Goal: Task Accomplishment & Management: Manage account settings

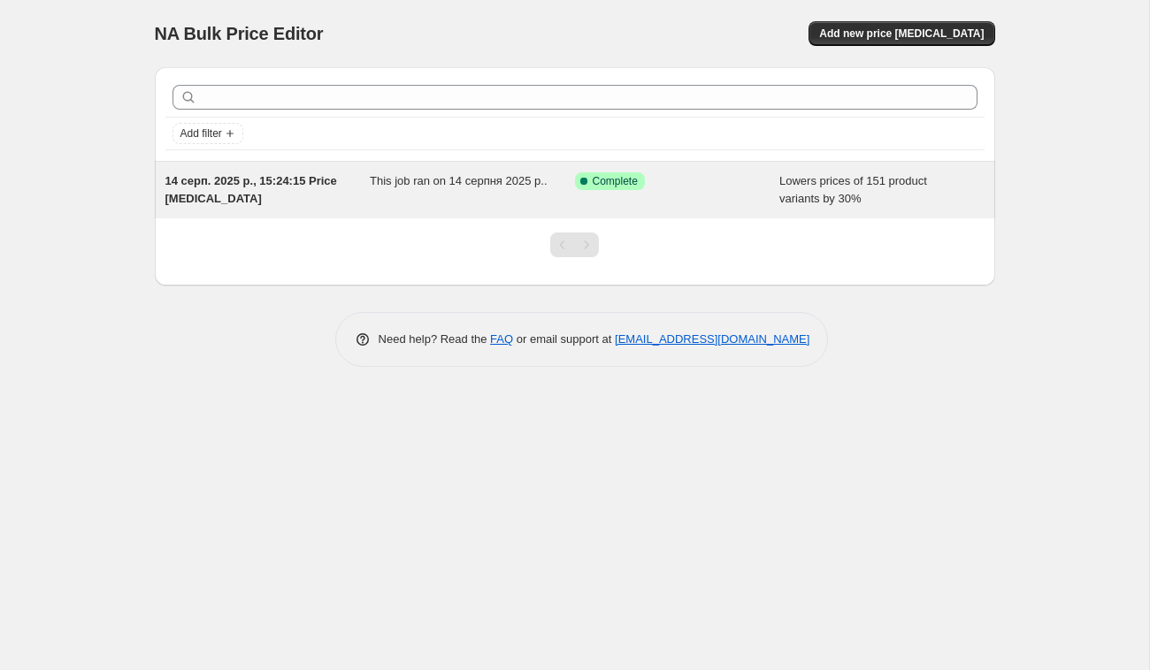
click at [419, 191] on div "This job ran on 14 серпня 2025 р.." at bounding box center [472, 189] width 205 height 35
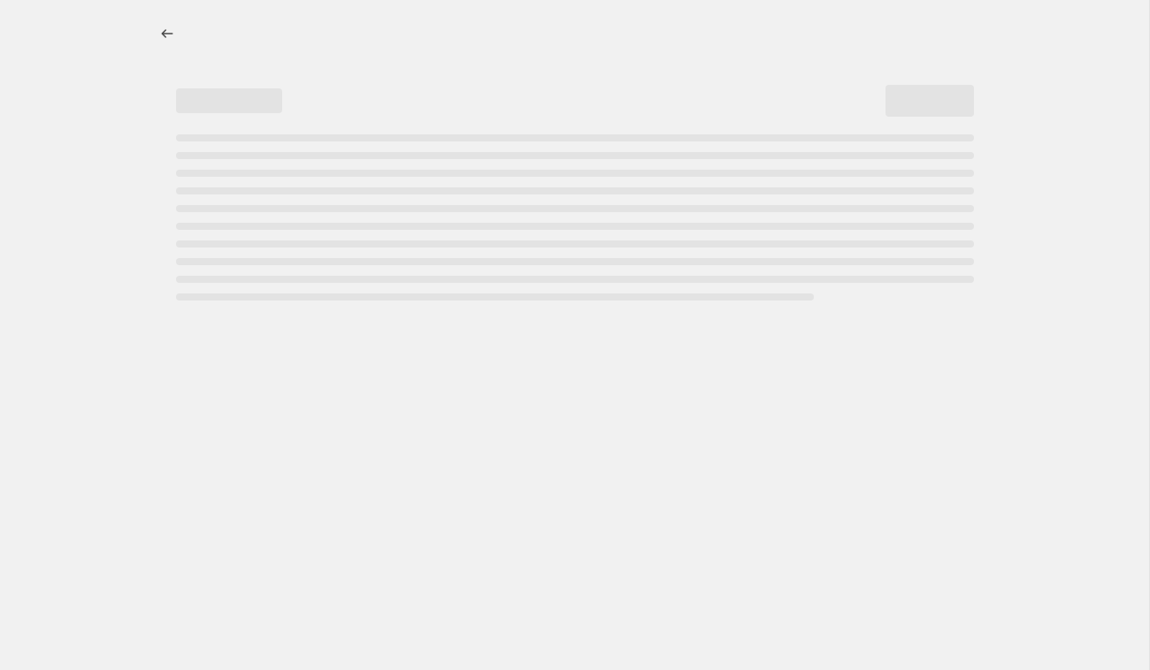
select select "percentage"
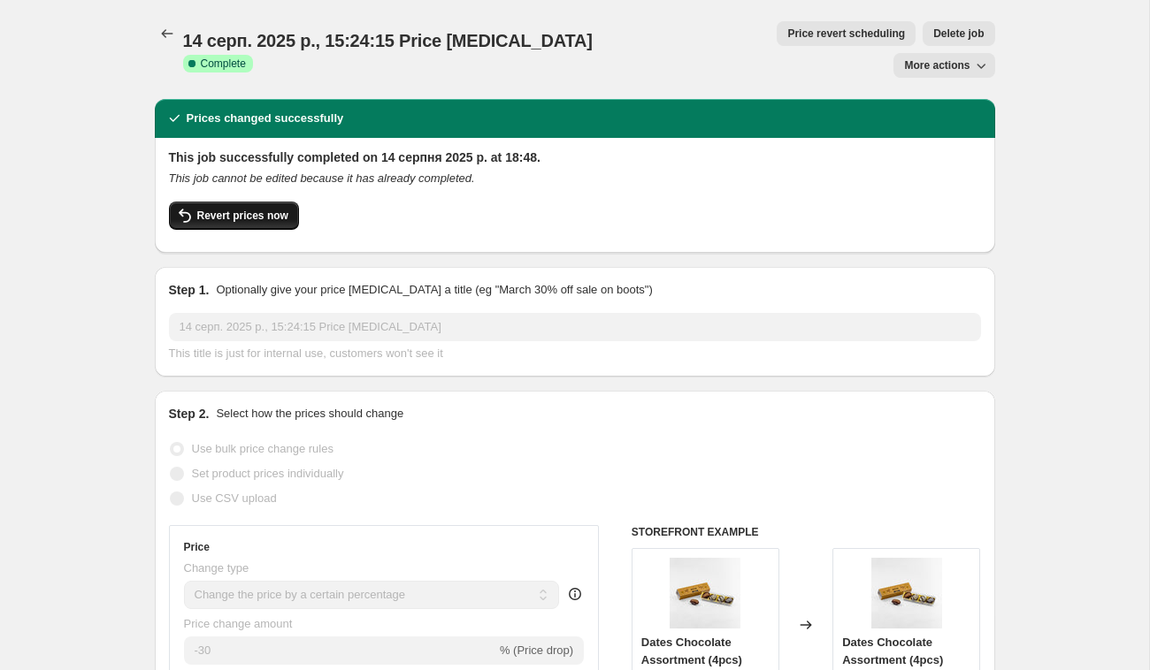
click at [235, 209] on span "Revert prices now" at bounding box center [242, 216] width 91 height 14
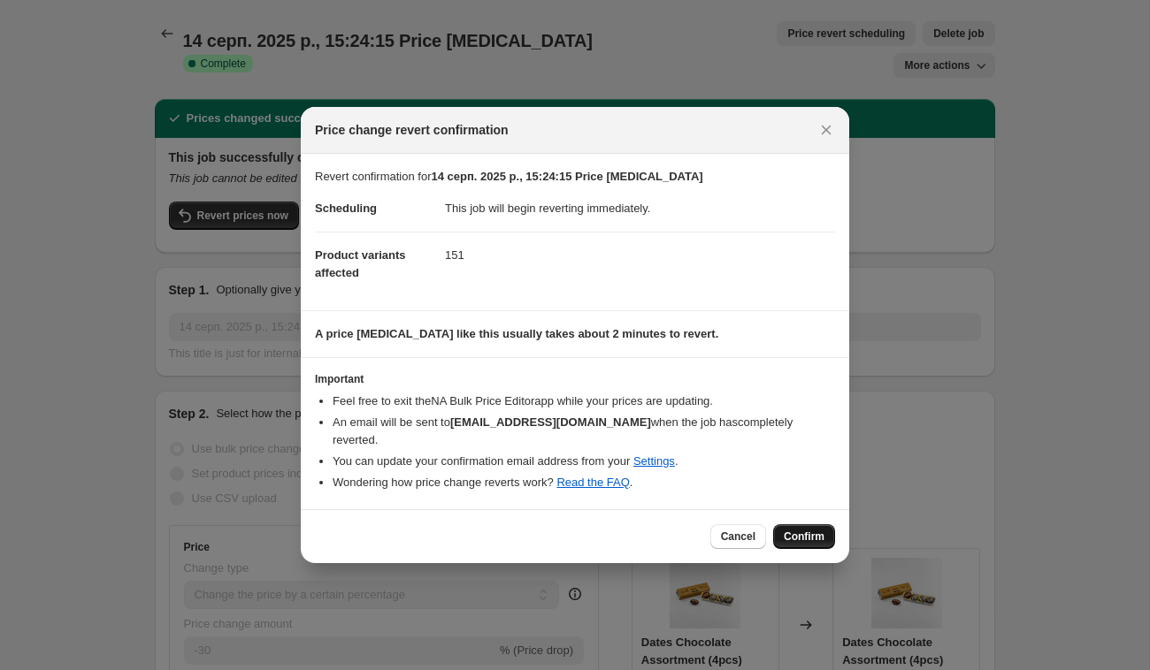
click at [816, 530] on span "Confirm" at bounding box center [804, 537] width 41 height 14
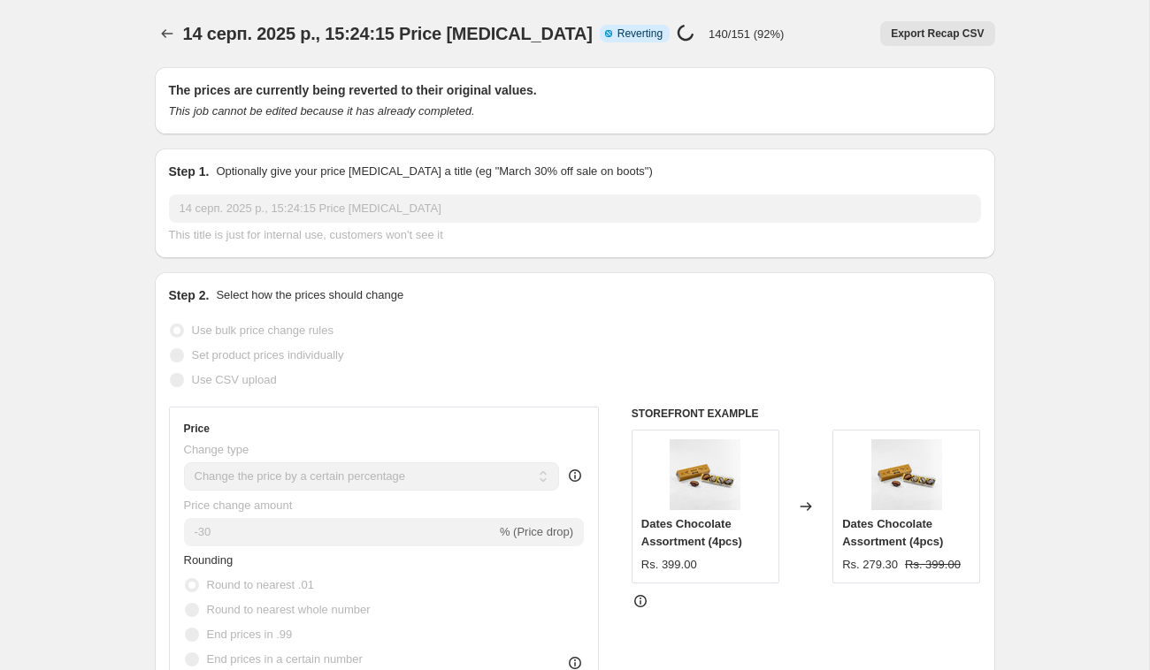
select select "percentage"
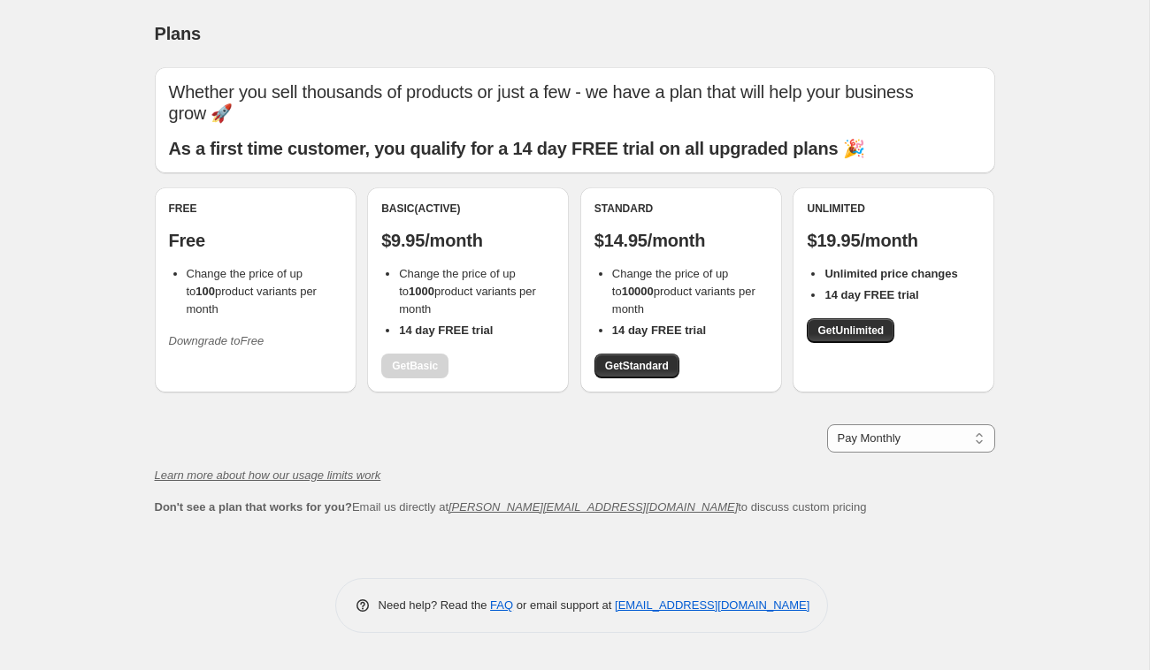
click at [251, 334] on icon "Downgrade to Free" at bounding box center [217, 340] width 96 height 13
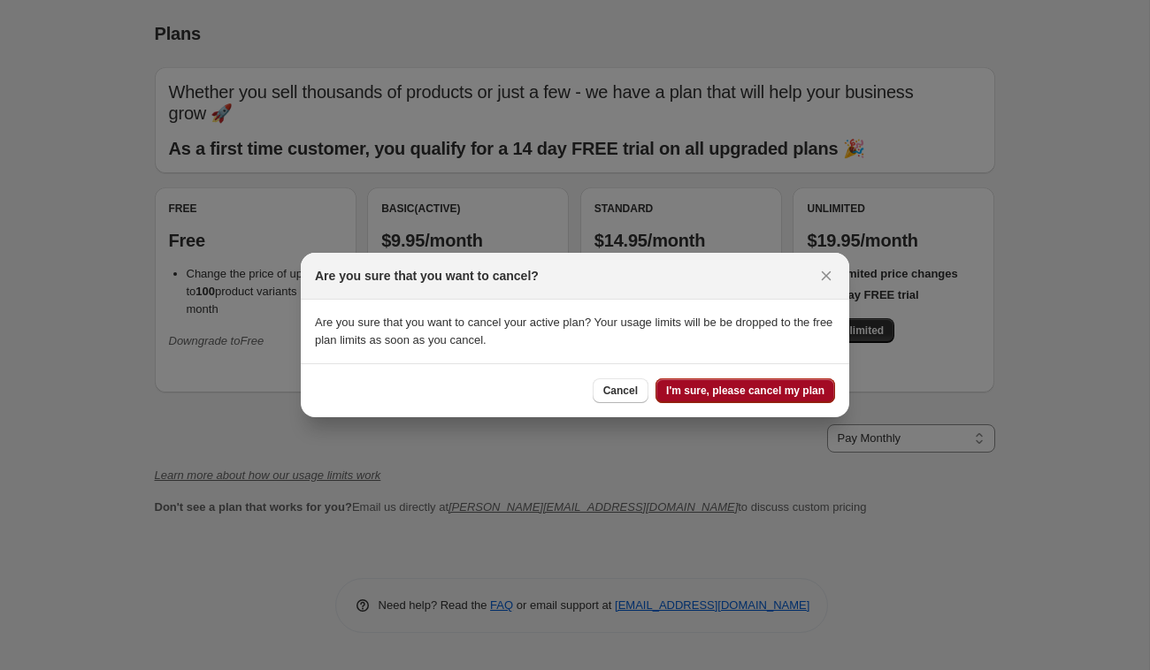
click at [711, 394] on span "I'm sure, please cancel my plan" at bounding box center [745, 391] width 158 height 14
